Goal: Navigation & Orientation: Find specific page/section

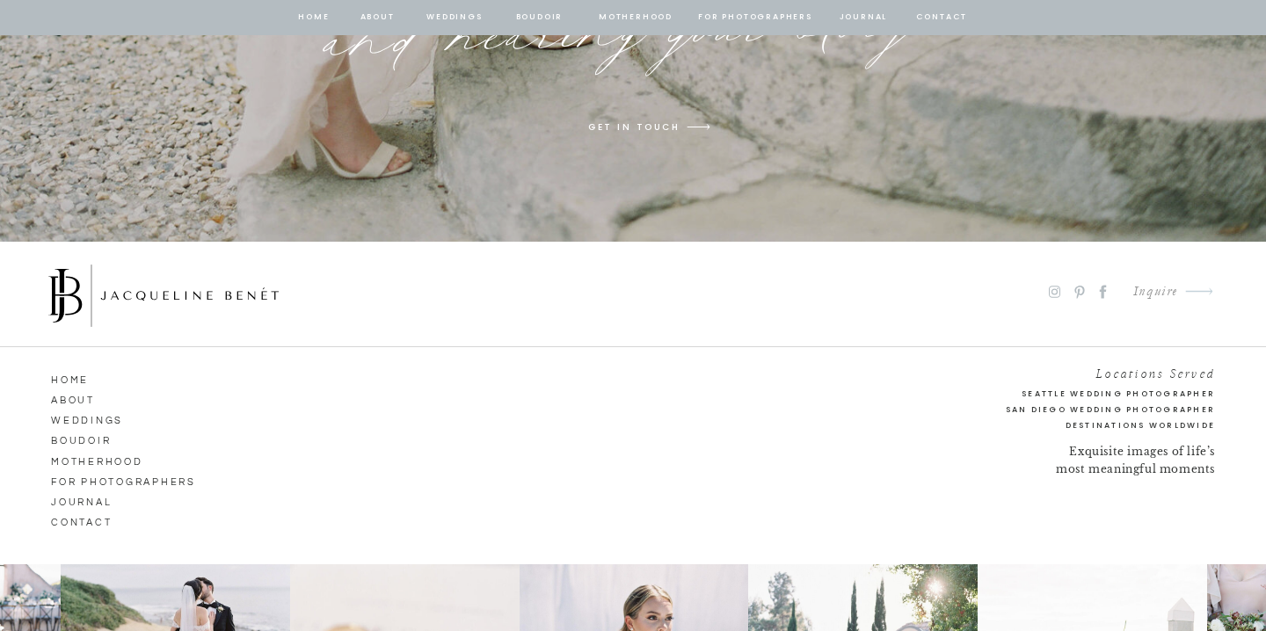
scroll to position [13741, 0]
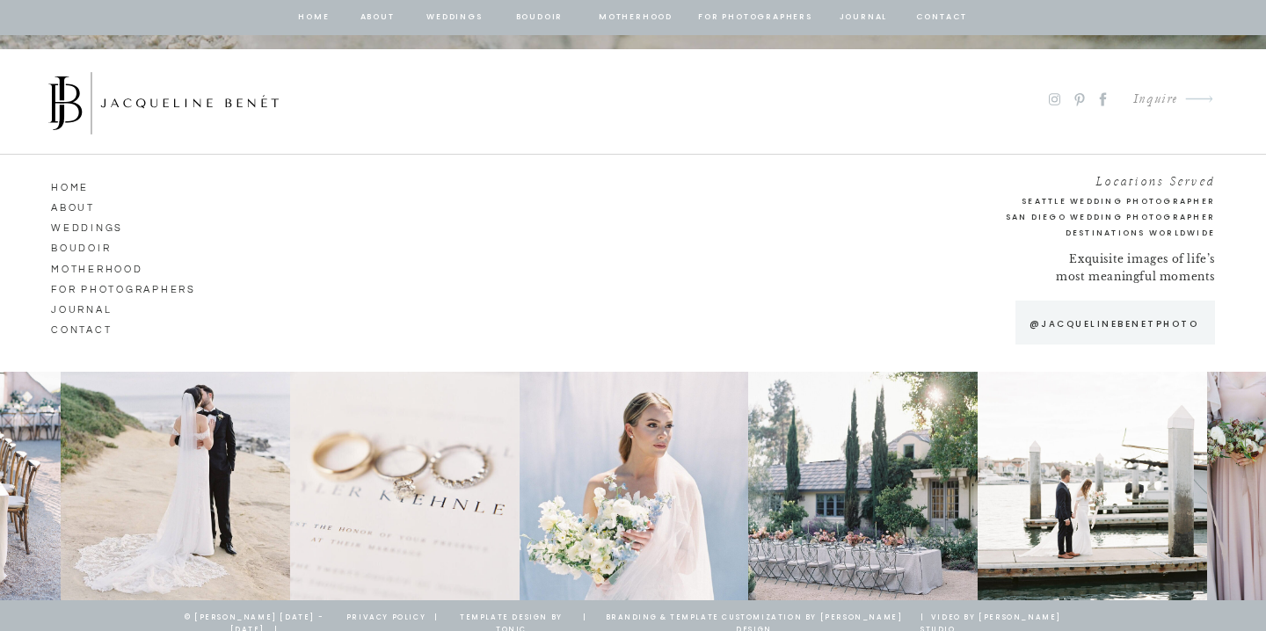
click at [112, 227] on nav "Weddings" at bounding box center [101, 226] width 100 height 16
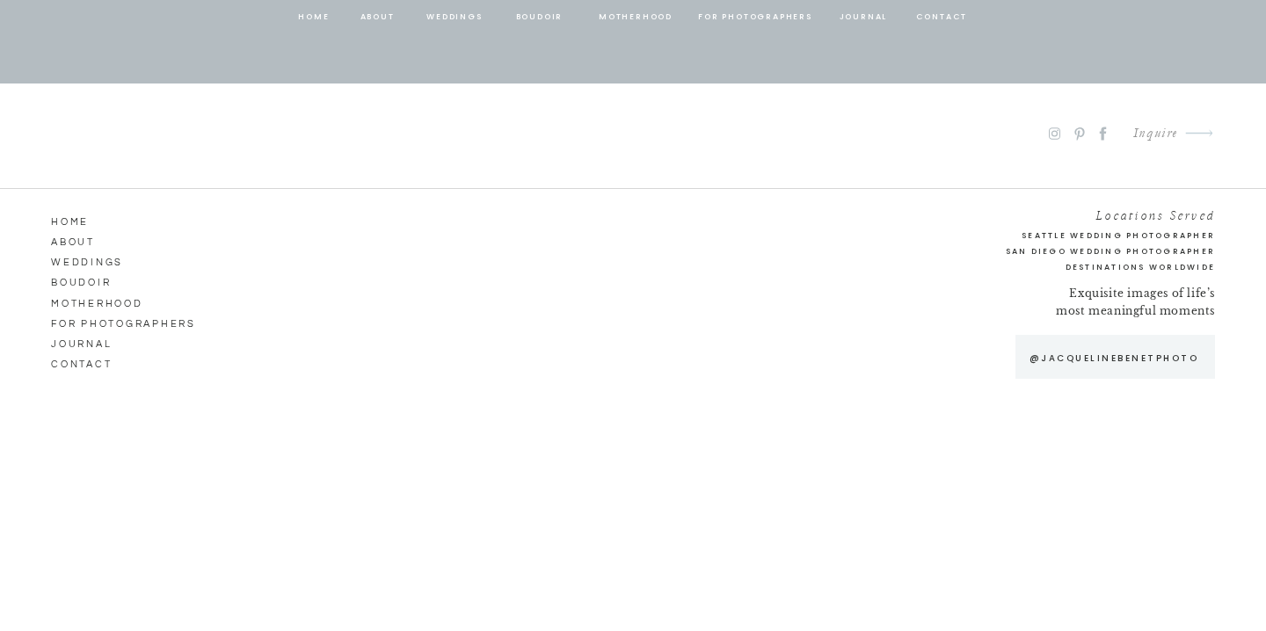
scroll to position [9459, 0]
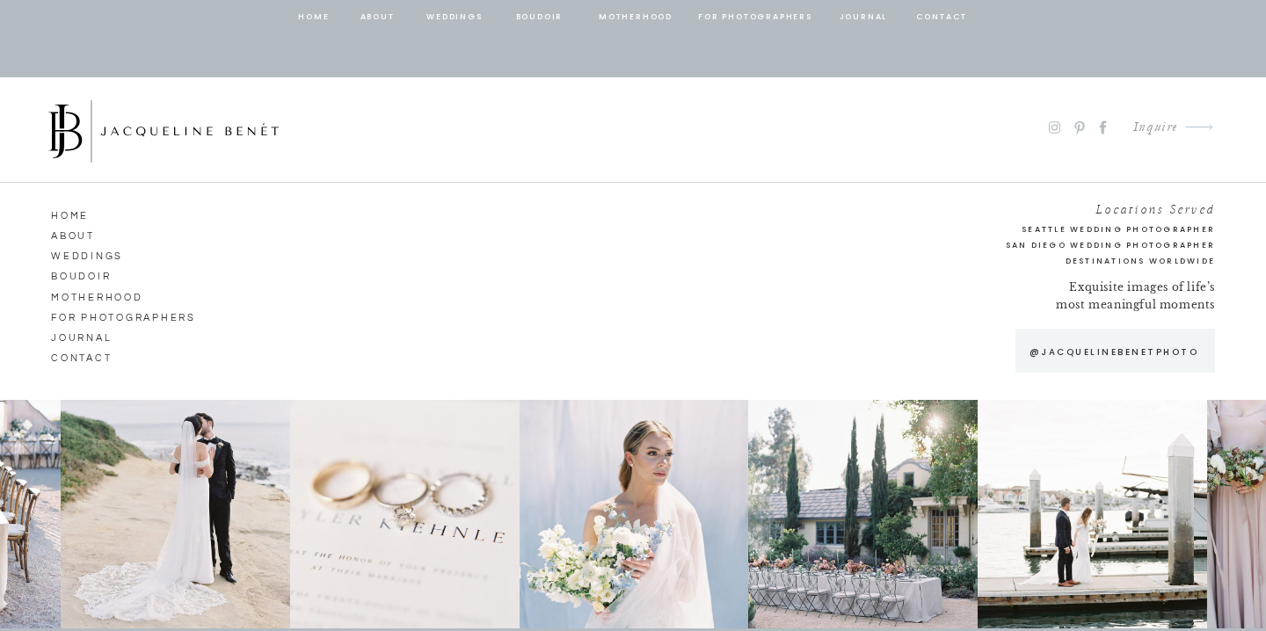
click at [66, 232] on nav "ABOUT" at bounding box center [101, 234] width 100 height 16
